Goal: Information Seeking & Learning: Learn about a topic

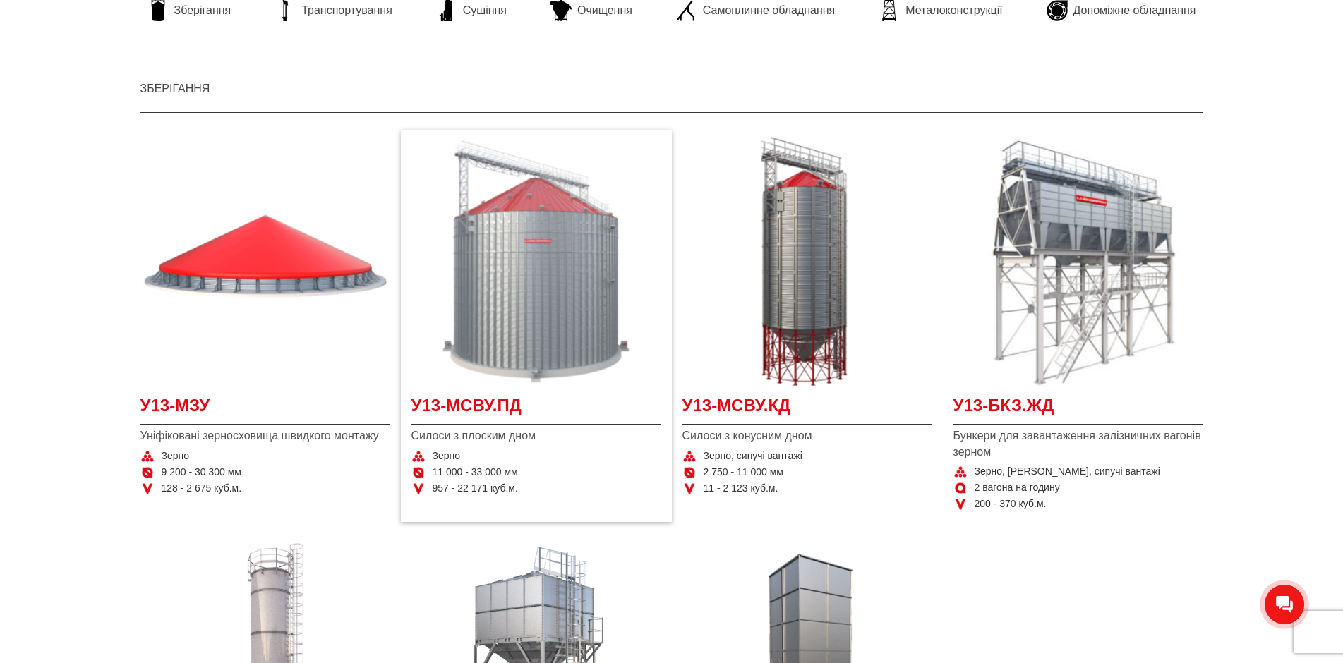
click at [520, 355] on img "Детальніше У13-МСВУ.ПД" at bounding box center [536, 262] width 250 height 250
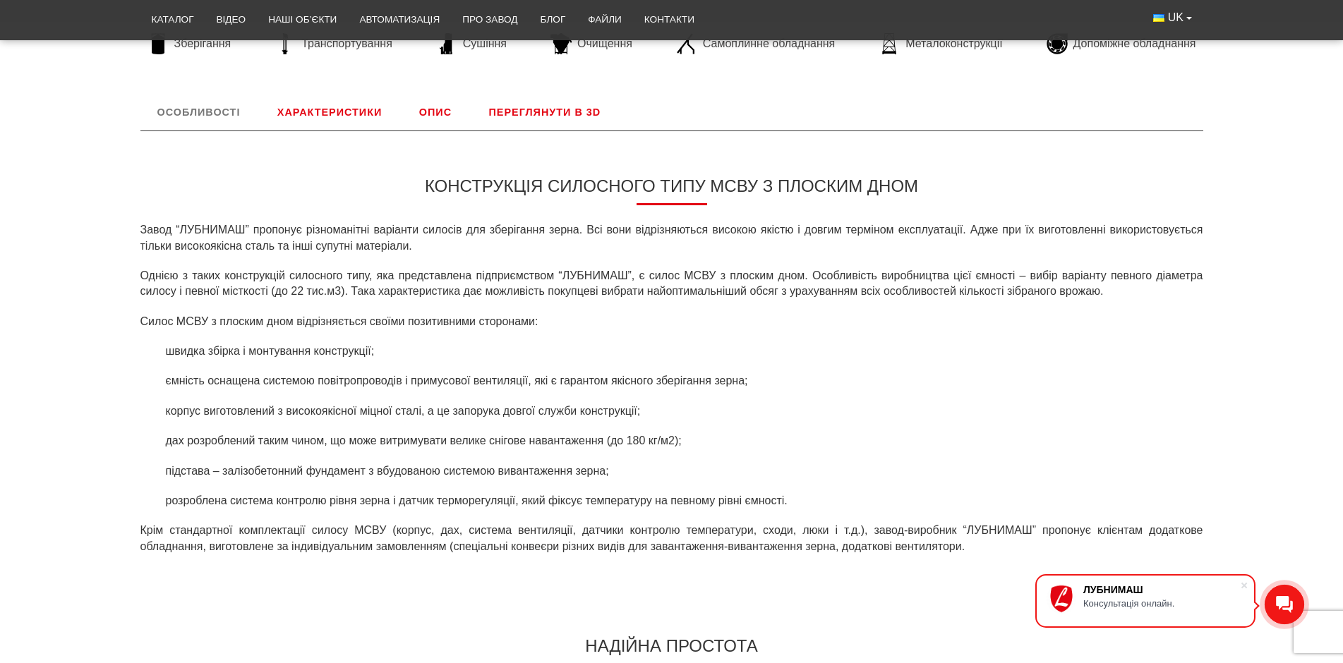
scroll to position [191, 0]
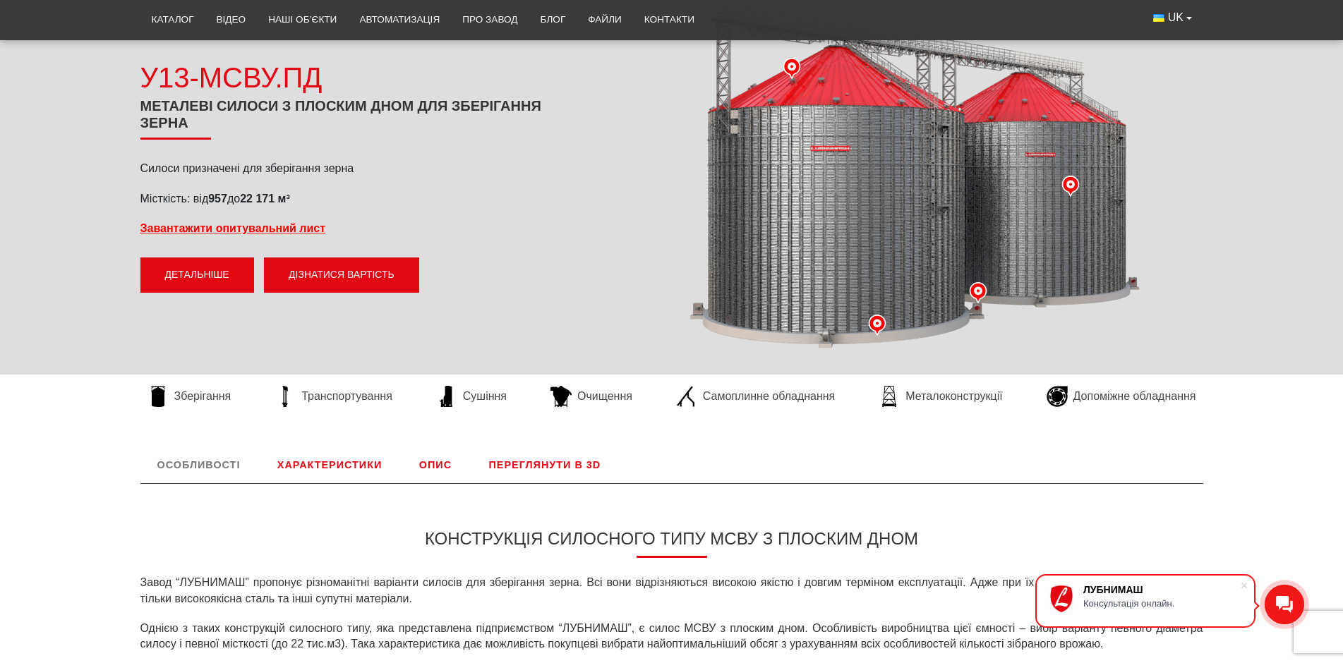
click at [203, 264] on link "Детальніше" at bounding box center [197, 275] width 114 height 35
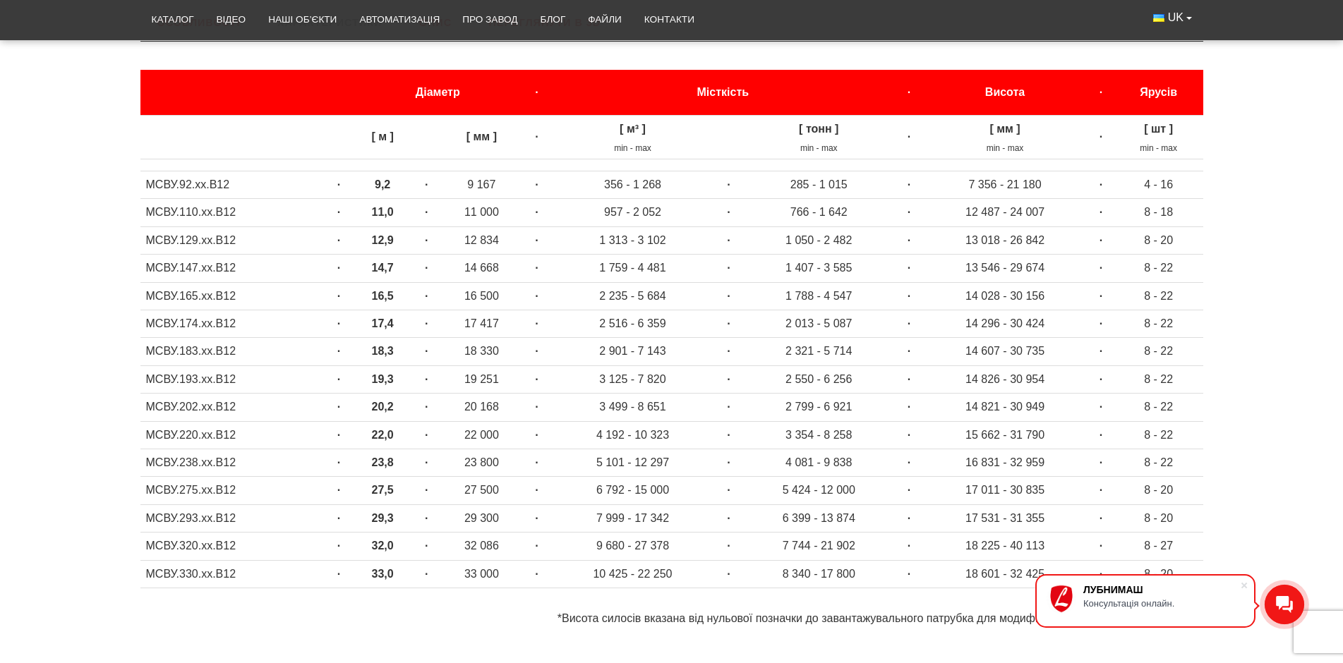
scroll to position [658, 0]
